Goal: Go to known website: Access a specific website the user already knows

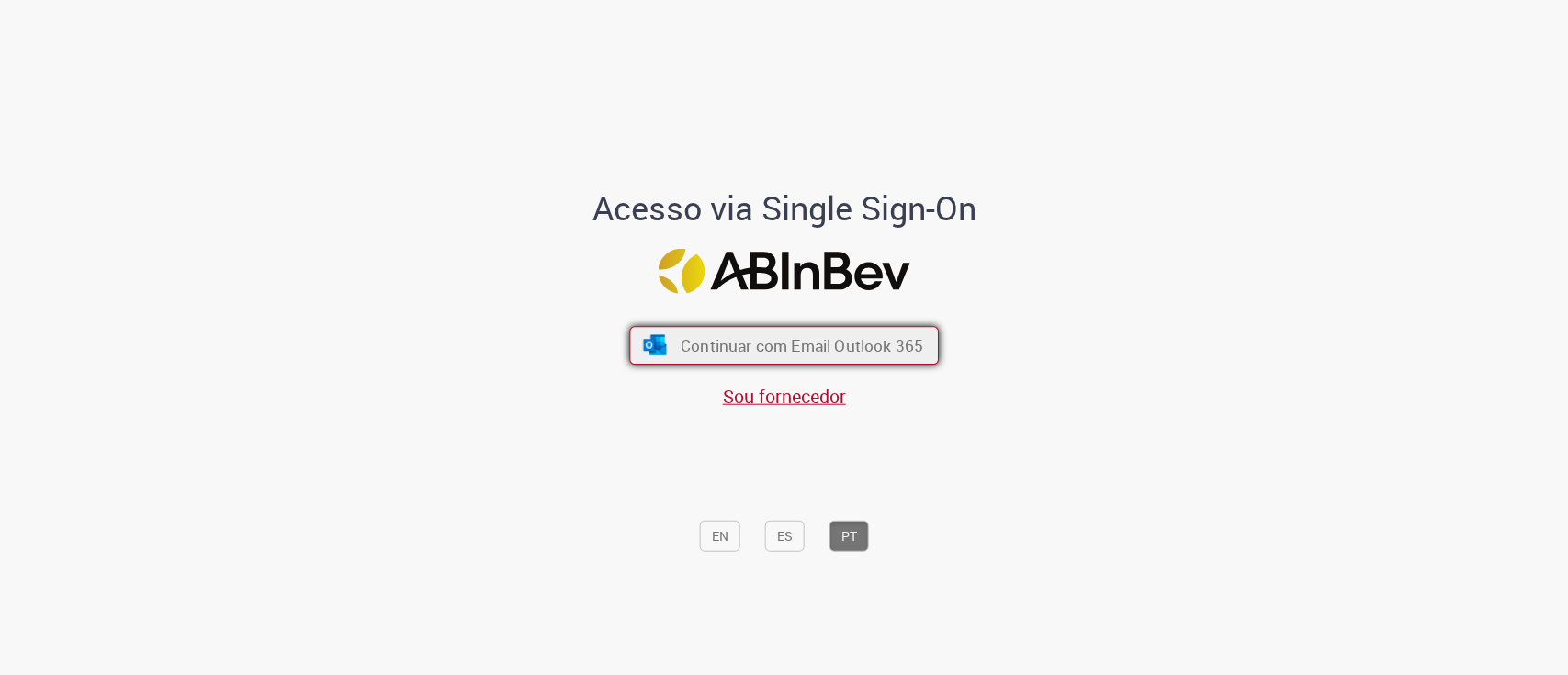
click at [681, 353] on span "Continuar com Email Outlook 365" at bounding box center [801, 345] width 242 height 21
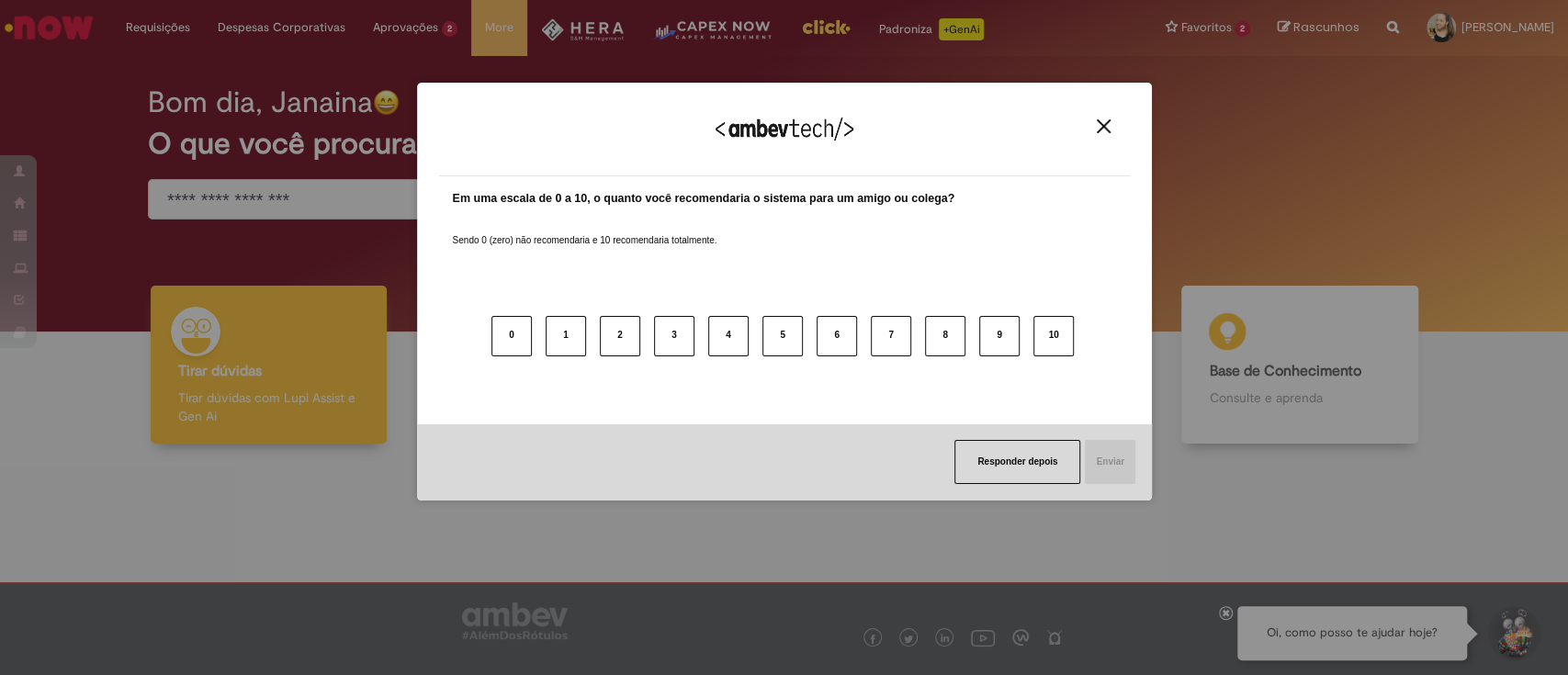
click at [1109, 119] on button "Close" at bounding box center [1104, 126] width 25 height 15
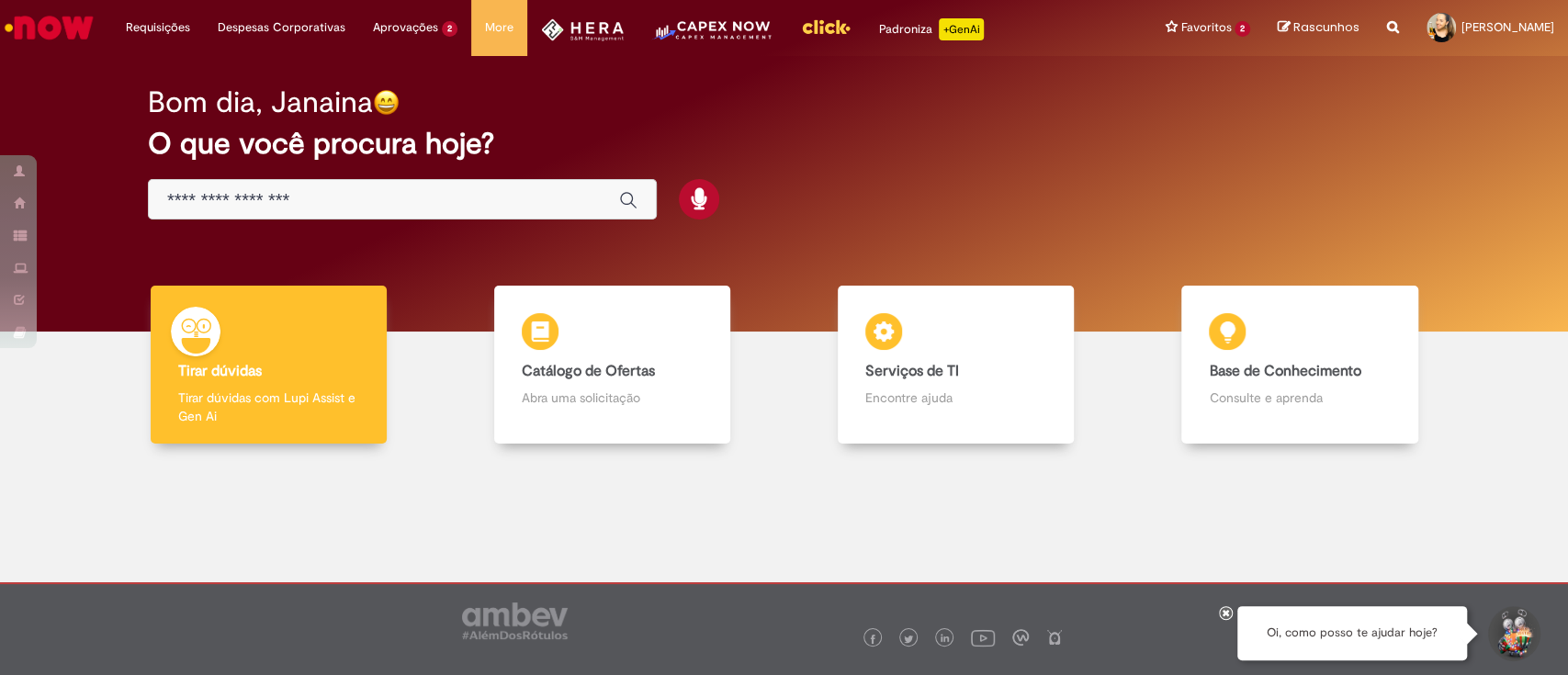
click at [584, 32] on img "Menu Cabeçalho" at bounding box center [582, 30] width 83 height 23
